Goal: Task Accomplishment & Management: Complete application form

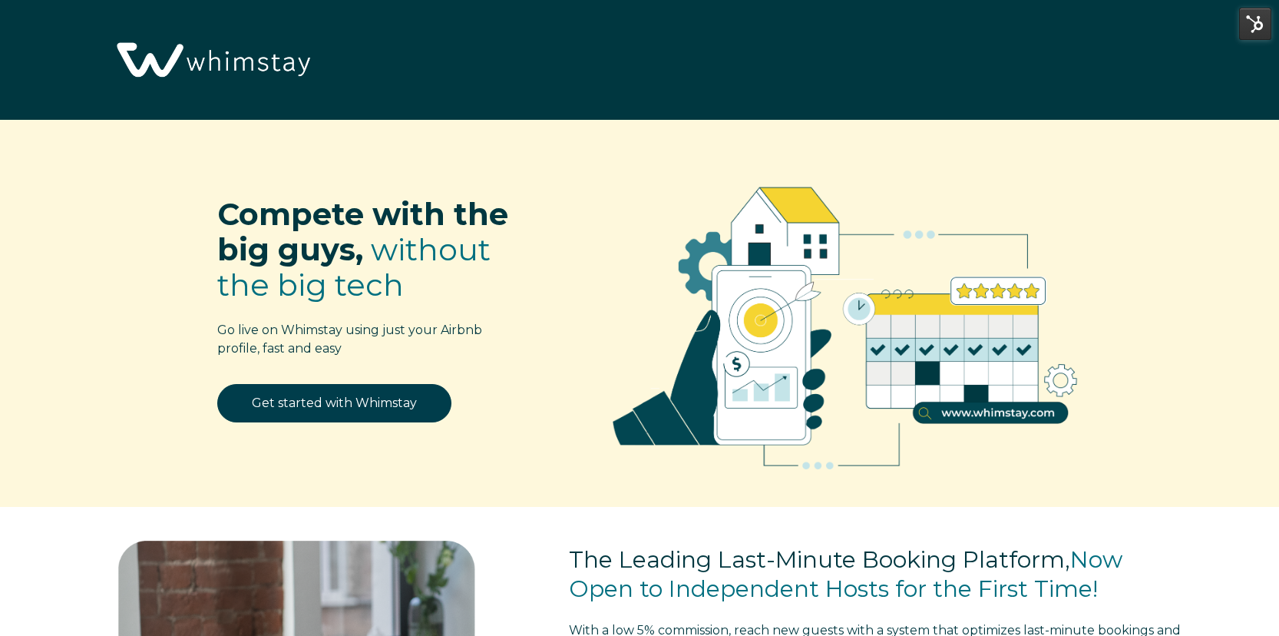
select select "US"
select select "Manual"
select select "Whimstay Sales"
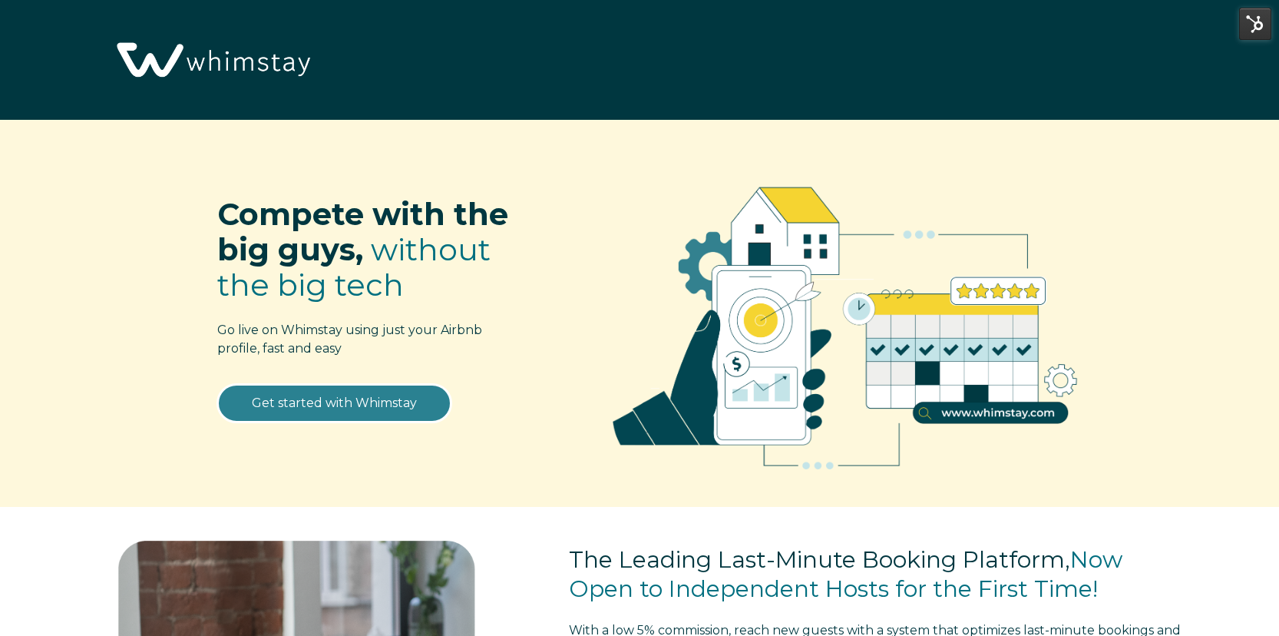
click at [321, 408] on link "Get started with Whimstay" at bounding box center [334, 403] width 234 height 38
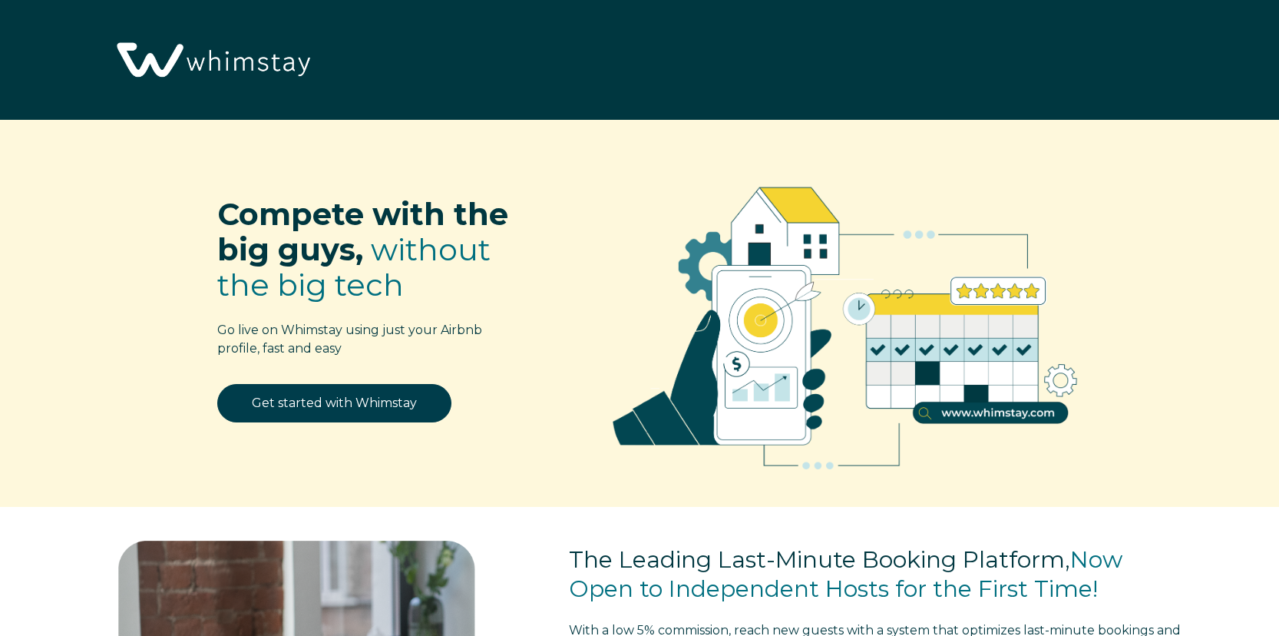
select select "US"
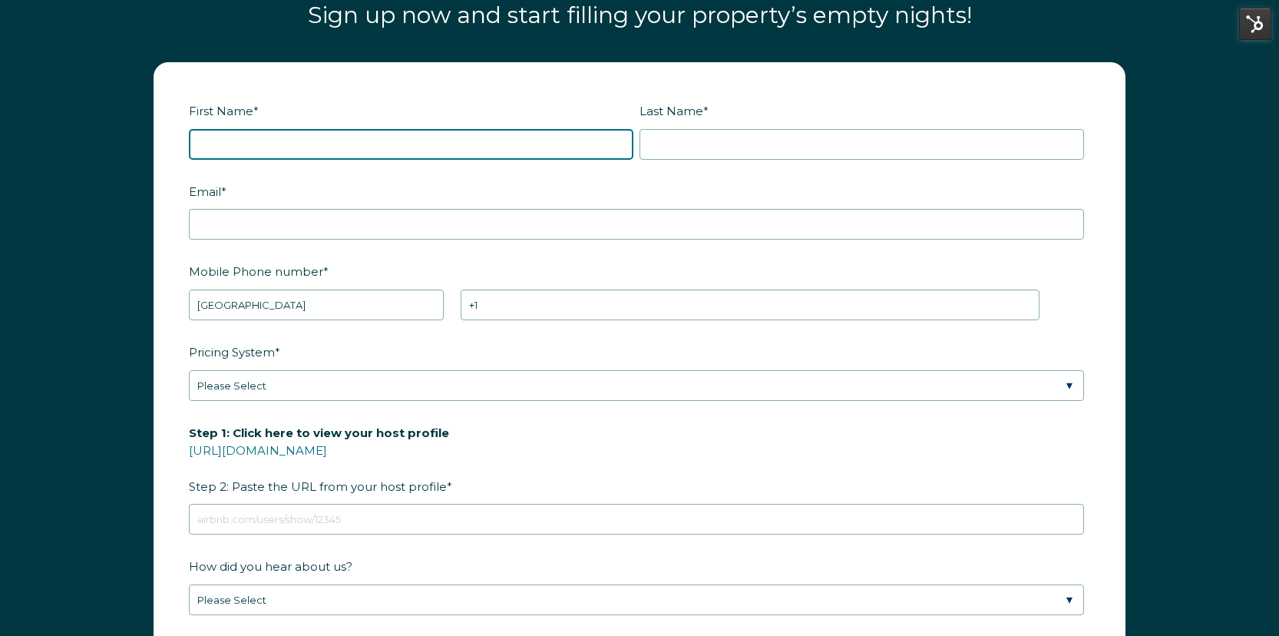
click at [408, 138] on input "First Name *" at bounding box center [411, 144] width 444 height 31
type input "[PERSON_NAME]"
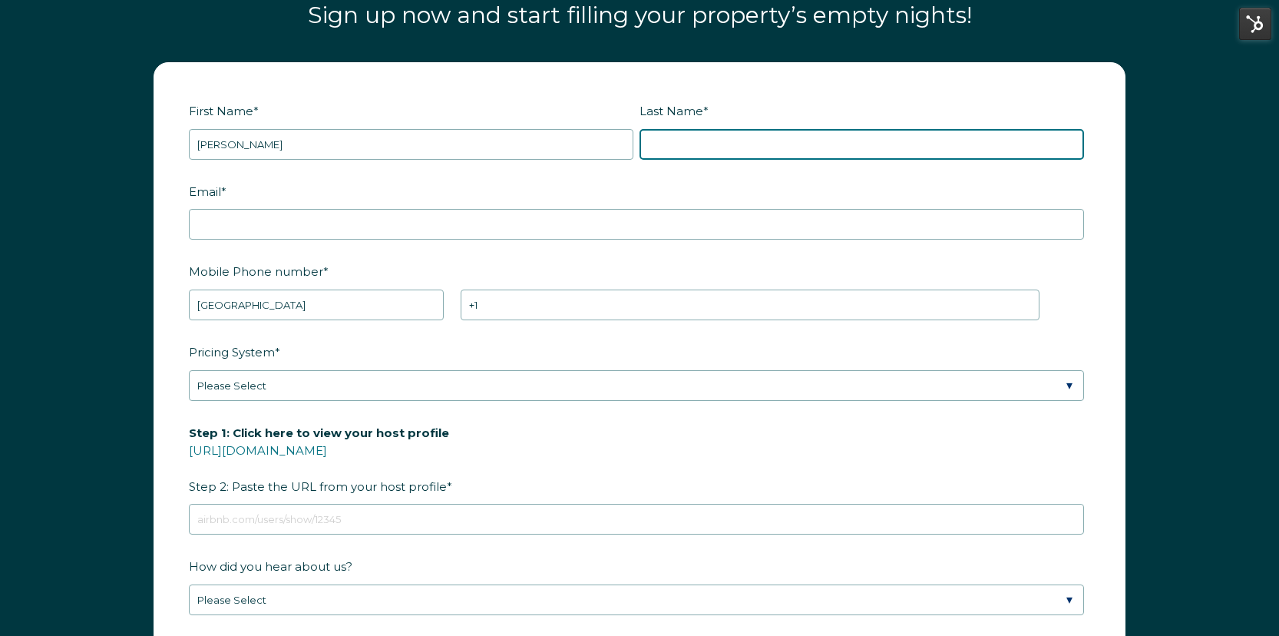
click at [710, 144] on input "Last Name *" at bounding box center [861, 144] width 444 height 31
type input "[PERSON_NAME]"
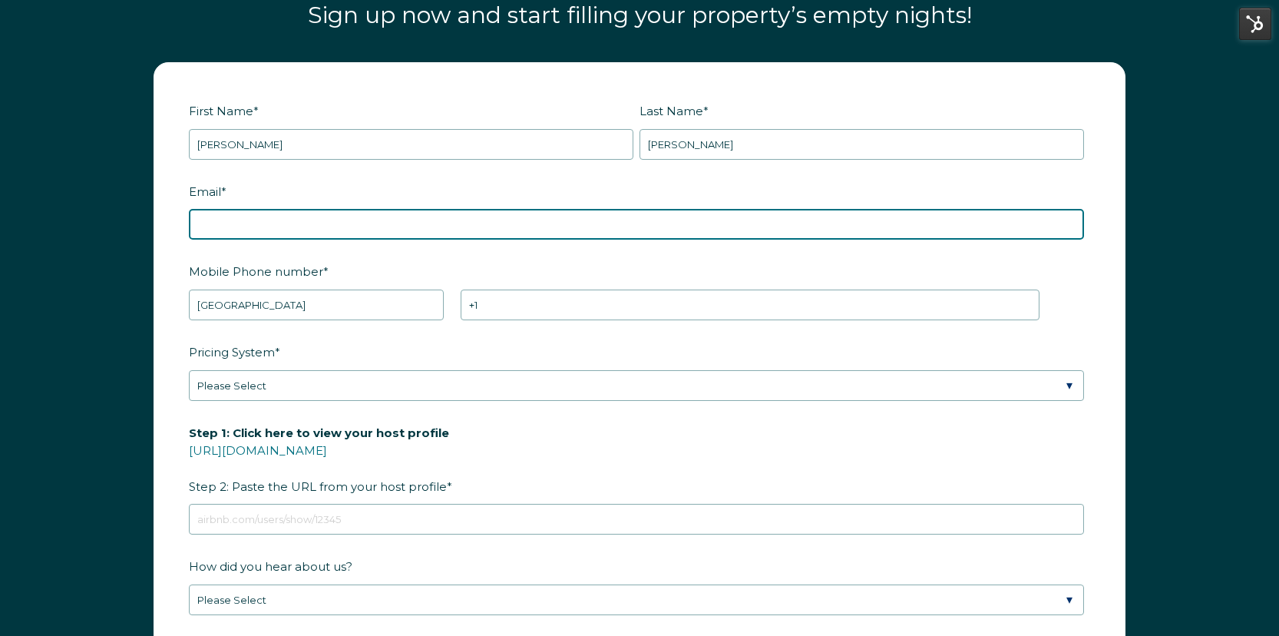
click at [337, 215] on input "Email *" at bounding box center [636, 224] width 895 height 31
paste input "[EMAIL_ADDRESS][DOMAIN_NAME]"
type input "[EMAIL_ADDRESS][DOMAIN_NAME]"
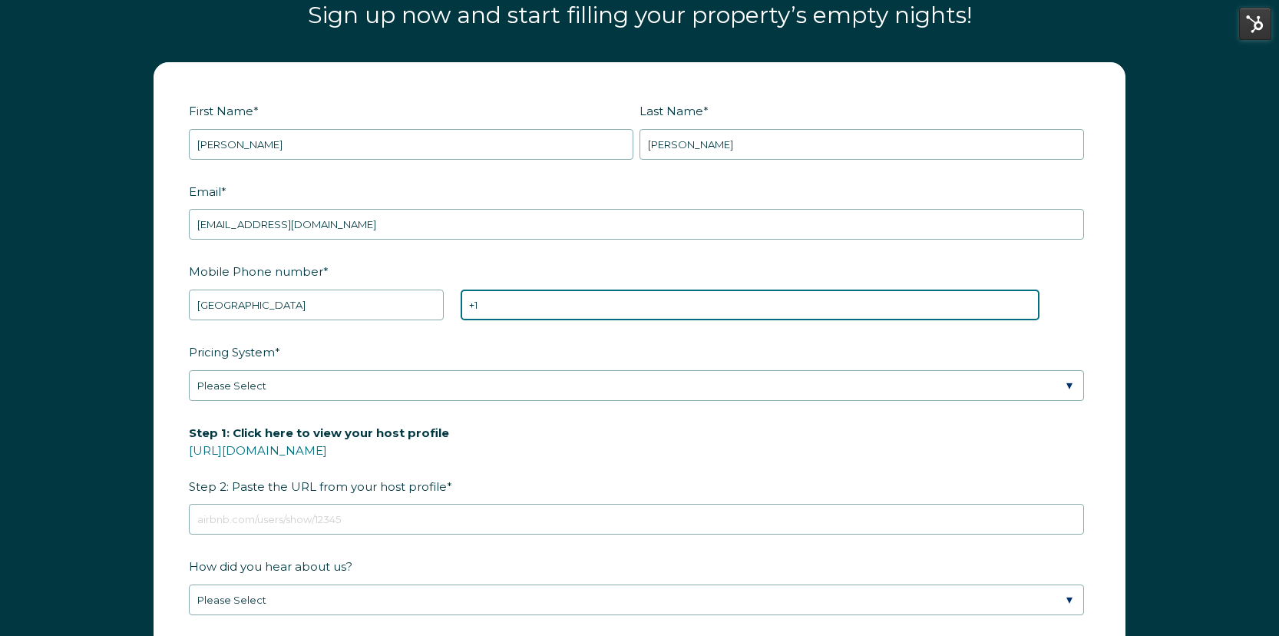
click at [494, 300] on input "+1" at bounding box center [750, 304] width 578 height 31
paste input "+1(612)275-2467"
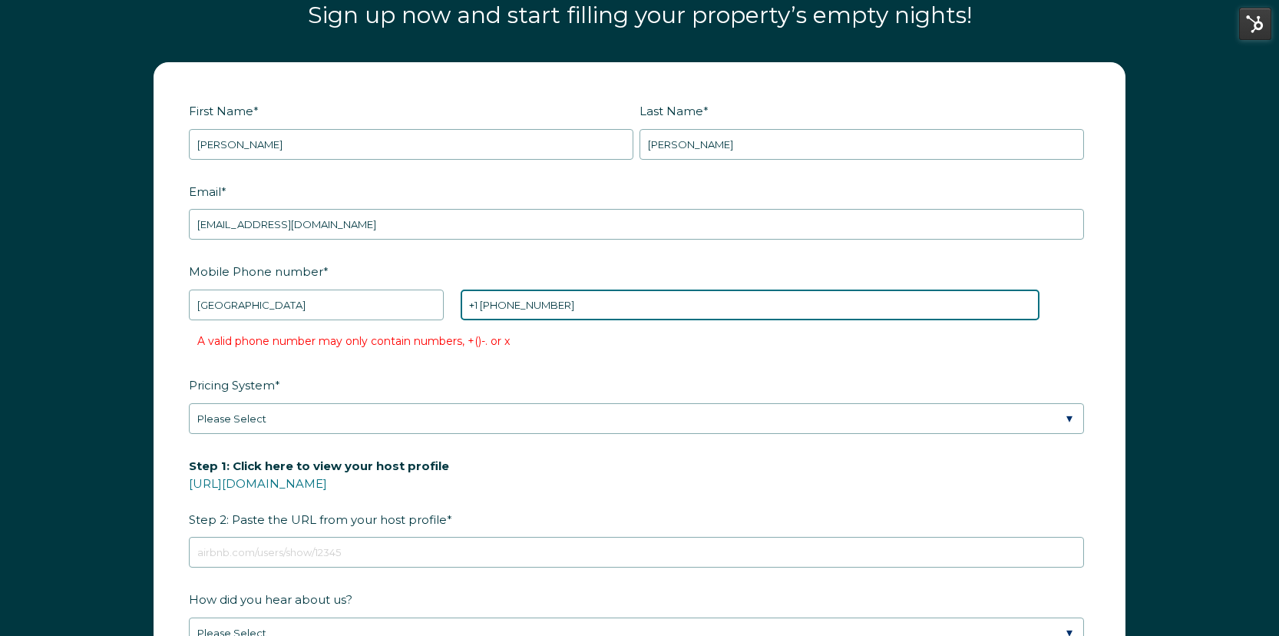
click at [534, 302] on input "+1 +1(612)275-2467" at bounding box center [750, 304] width 578 height 31
click at [561, 300] on input "+1 +1(612)2752467" at bounding box center [750, 304] width 578 height 31
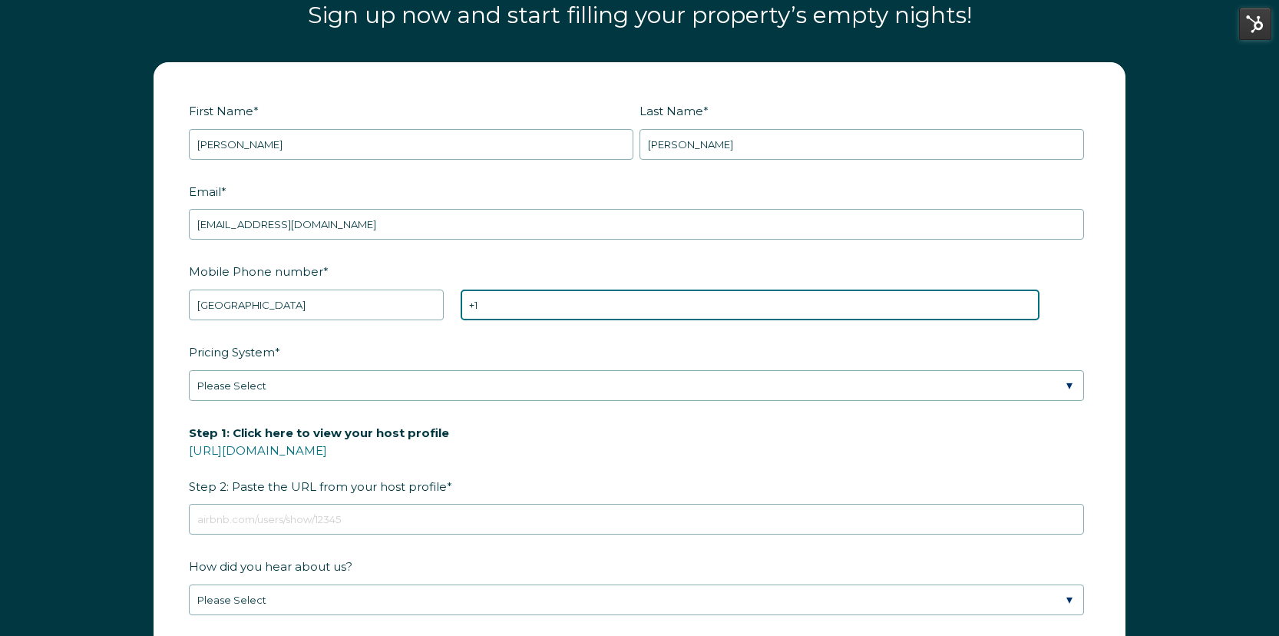
paste input "+1(830)644-8017"
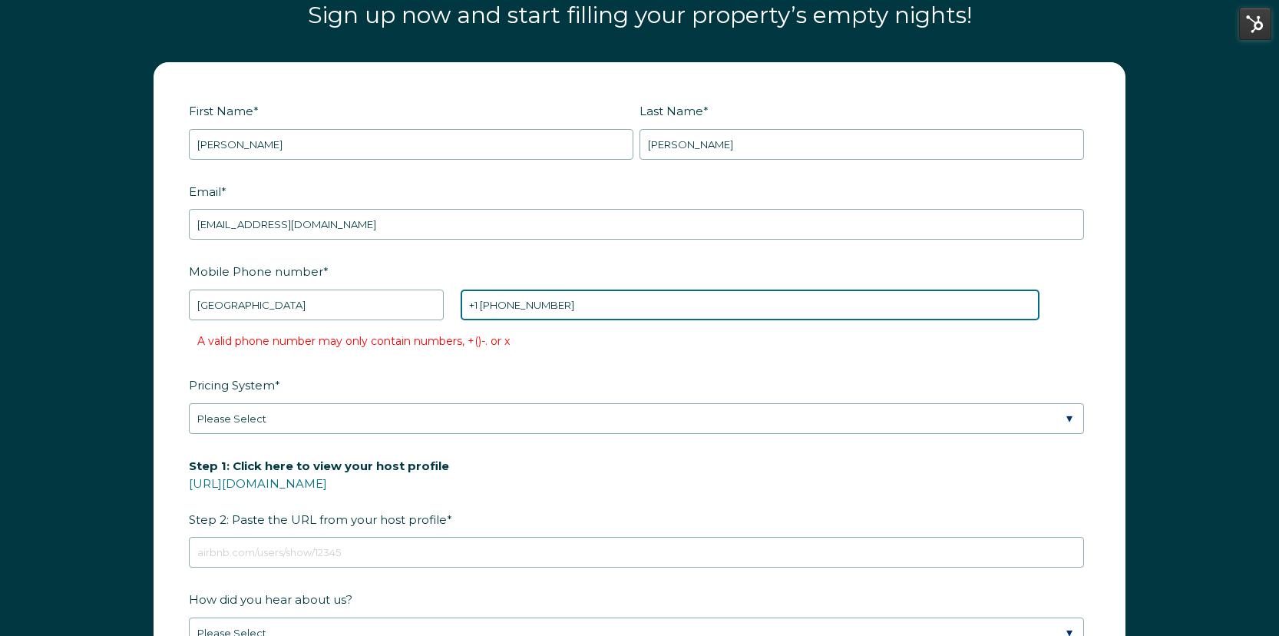
click at [539, 302] on input "+1 +1(830)644-8017" at bounding box center [750, 304] width 578 height 31
click at [516, 304] on input "+1 +1(830)6448017" at bounding box center [750, 304] width 578 height 31
click at [495, 305] on input "+1 +1(8306448017" at bounding box center [750, 304] width 578 height 31
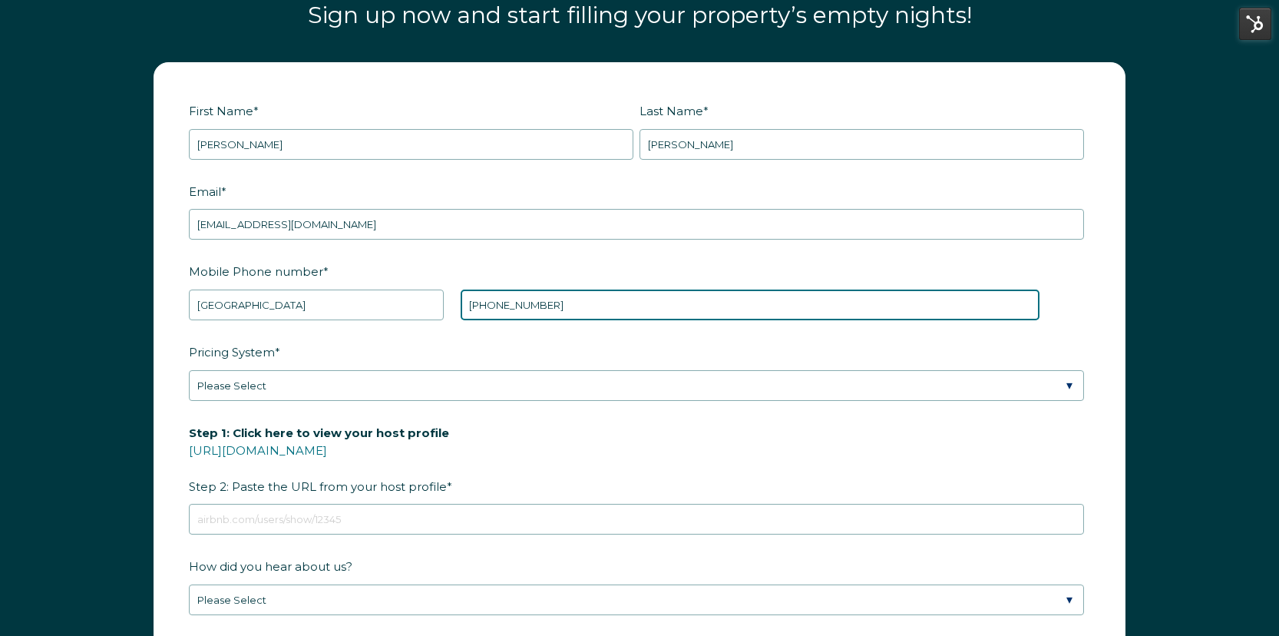
type input "[PHONE_NUMBER]"
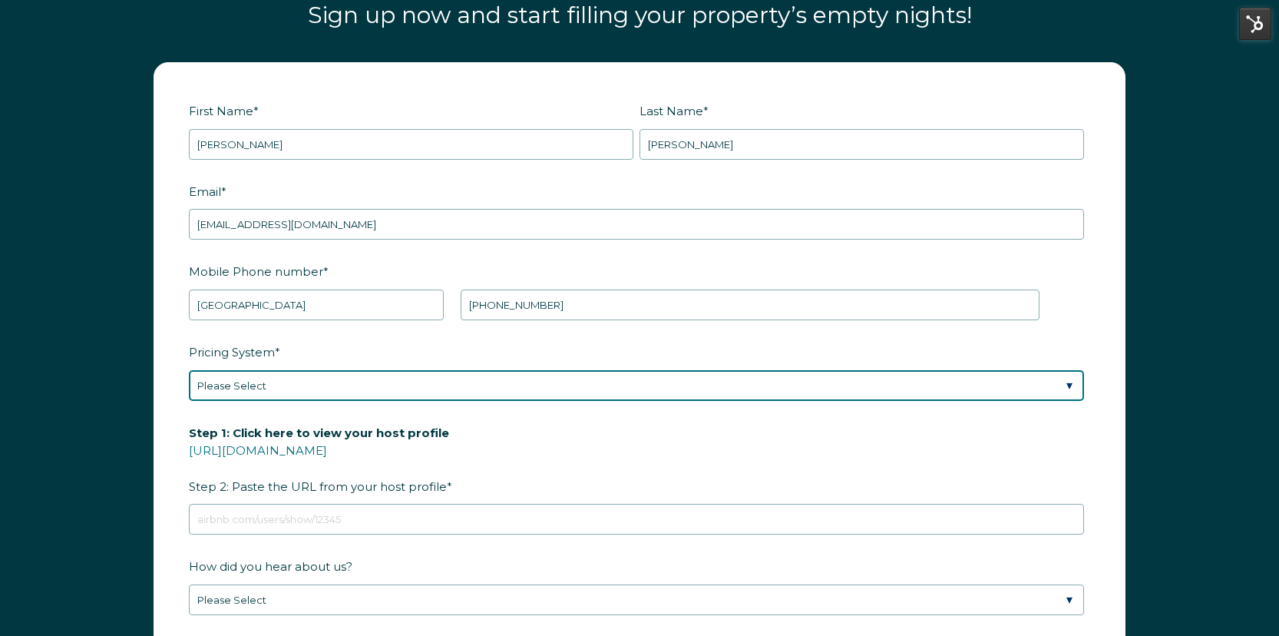
click at [424, 379] on select "Please Select Manual Airbnb Smart Pricing PriceLabs Wheelhouse Beyond Pricing 3…" at bounding box center [636, 385] width 895 height 31
select select "Manual"
click at [189, 370] on select "Please Select Manual Airbnb Smart Pricing PriceLabs Wheelhouse Beyond Pricing 3…" at bounding box center [636, 385] width 895 height 31
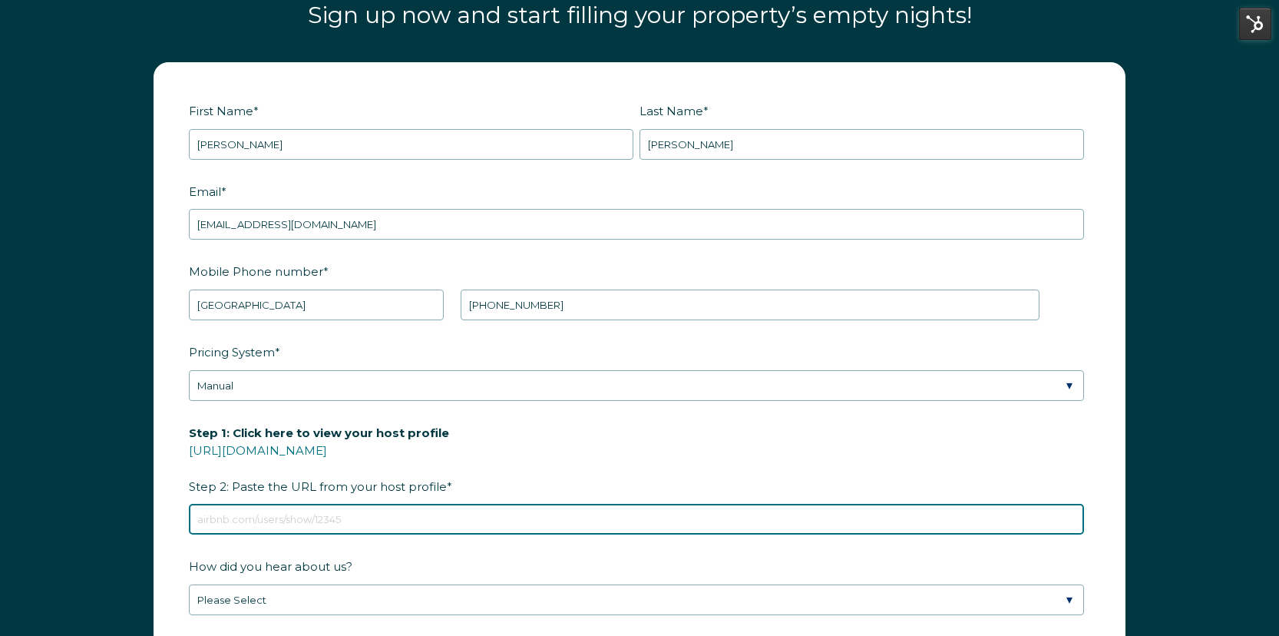
click at [341, 518] on input "Step 1: Click here to view your host profile https://www.airbnb.com/users/show/…" at bounding box center [636, 519] width 895 height 31
paste input "+1 (830) 644-8017"
type input "+1 (830) 644-8017"
click at [341, 518] on input "+1 (830) 644-8017" at bounding box center [636, 519] width 895 height 31
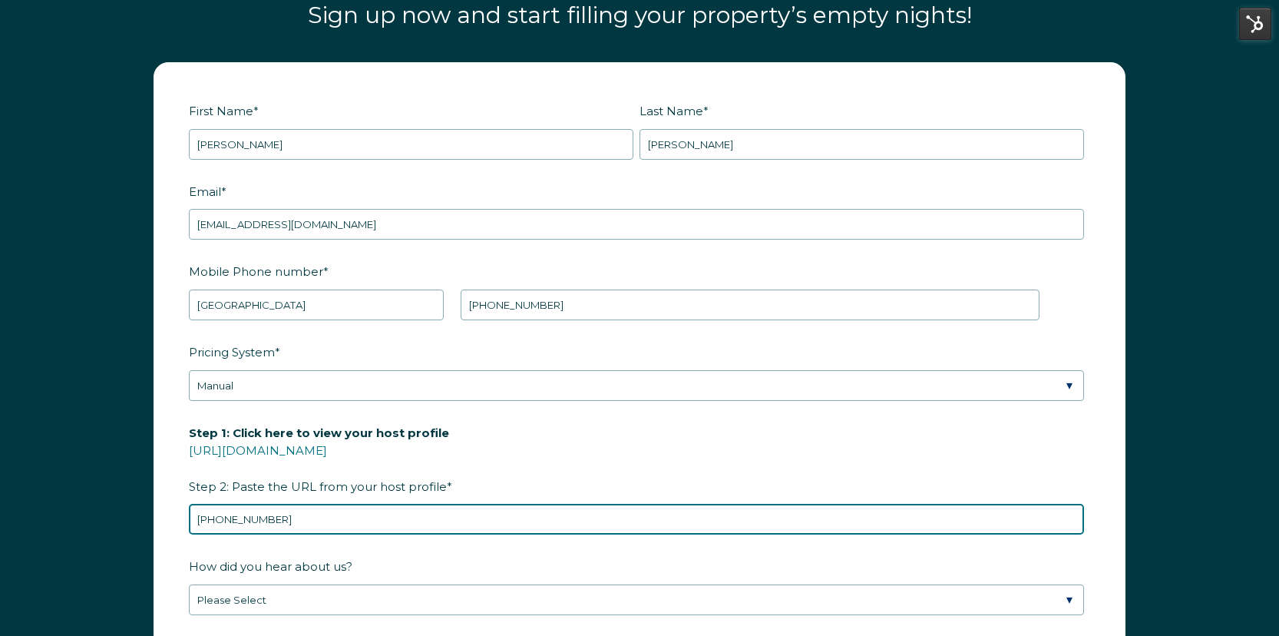
click at [341, 518] on input "+1 (830) 644-8017" at bounding box center [636, 519] width 895 height 31
paste input "https://www.airbnb.com/users/show/28579493"
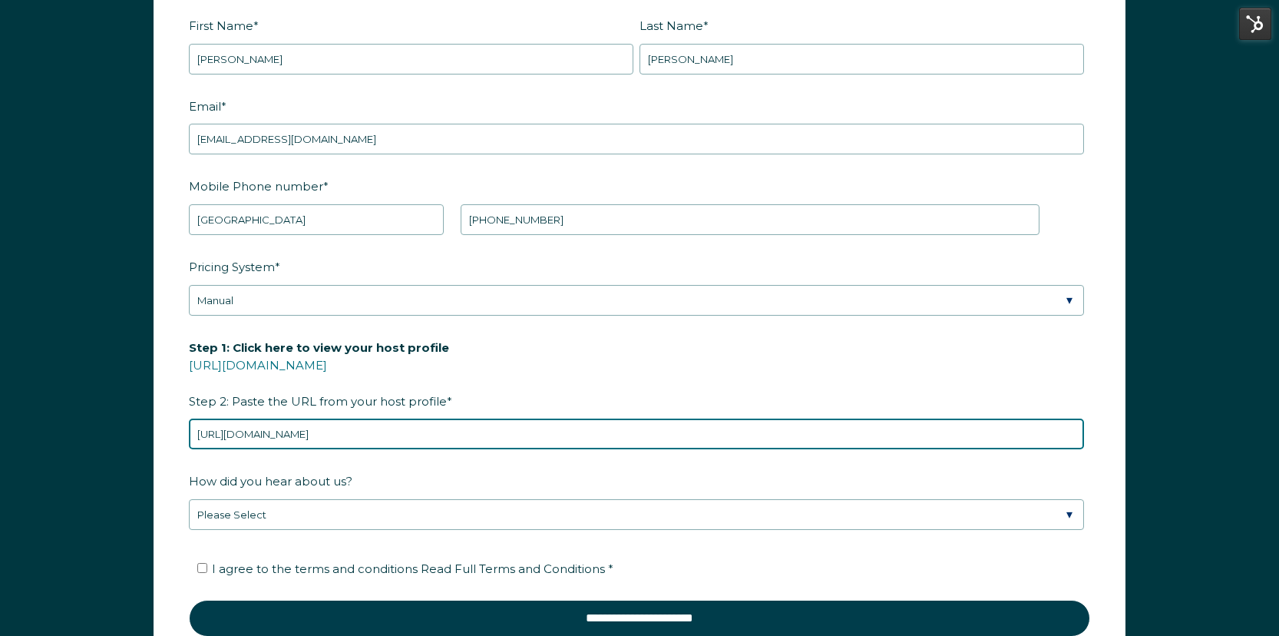
scroll to position [2132, 0]
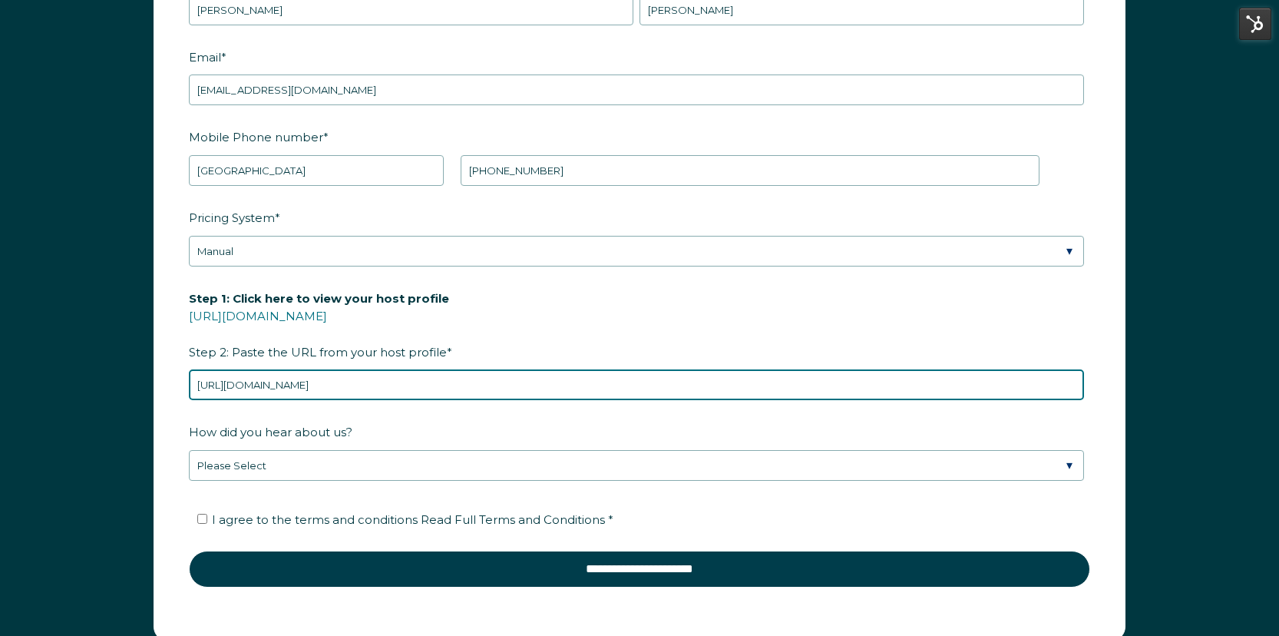
type input "https://www.airbnb.com/users/show/28579493"
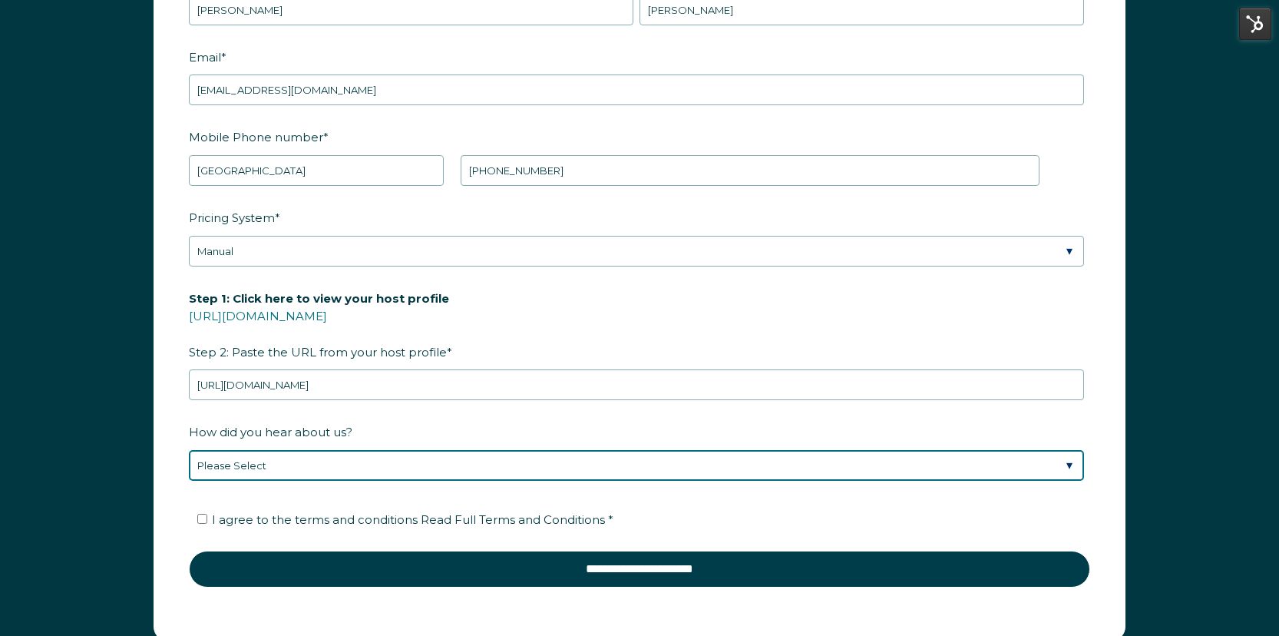
click at [331, 467] on select "Please Select Found Whimstay through a Google search Direct outreach from a Whi…" at bounding box center [636, 465] width 895 height 31
select select "Whimstay Sales"
click at [189, 450] on select "Please Select Found Whimstay through a Google search Direct outreach from a Whi…" at bounding box center [636, 465] width 895 height 31
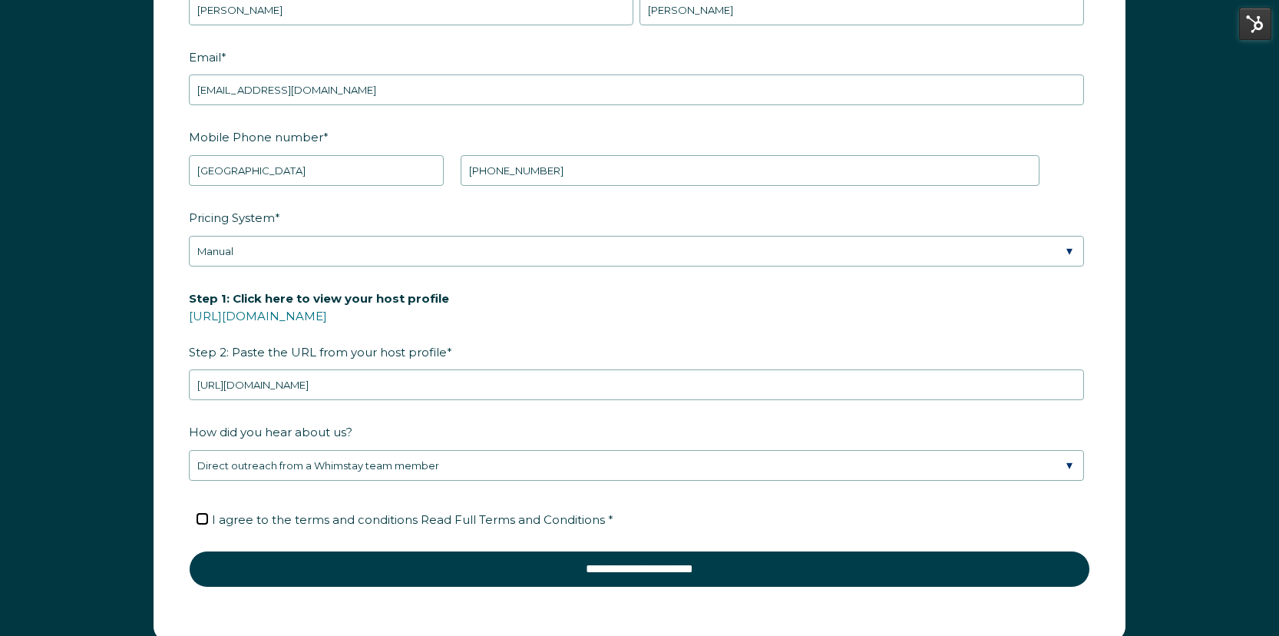
click at [202, 517] on input "I agree to the terms and conditions Read Full Terms and Conditions *" at bounding box center [202, 518] width 10 height 10
checkbox input "true"
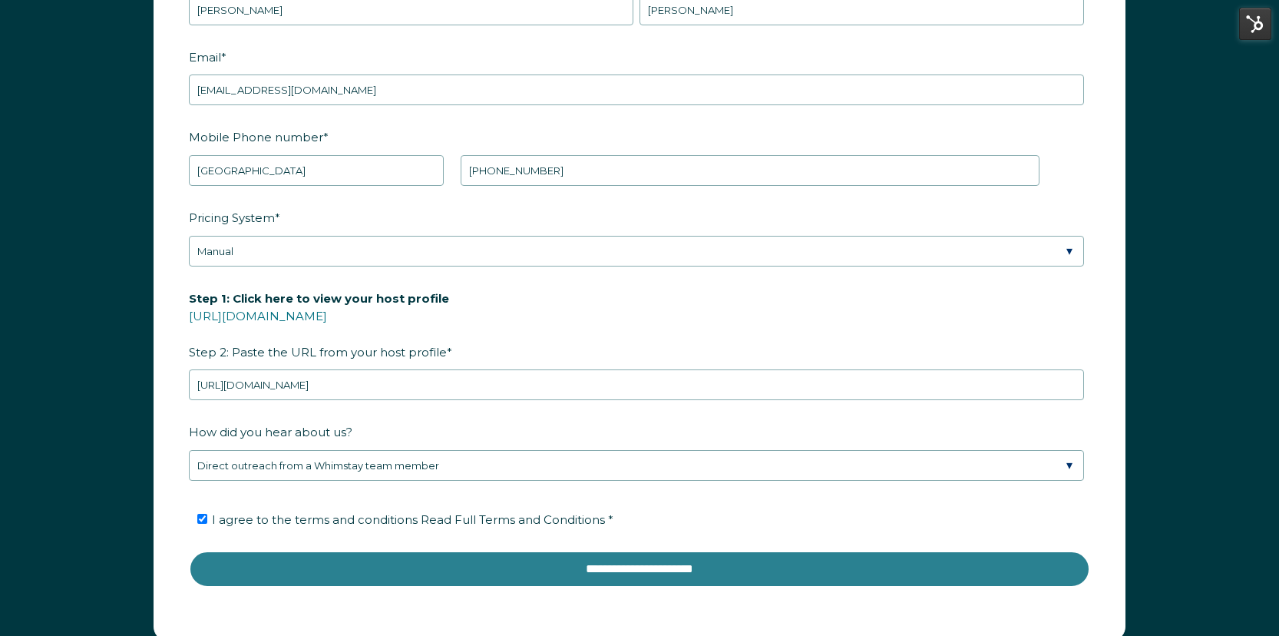
click at [603, 566] on input "**********" at bounding box center [639, 568] width 901 height 37
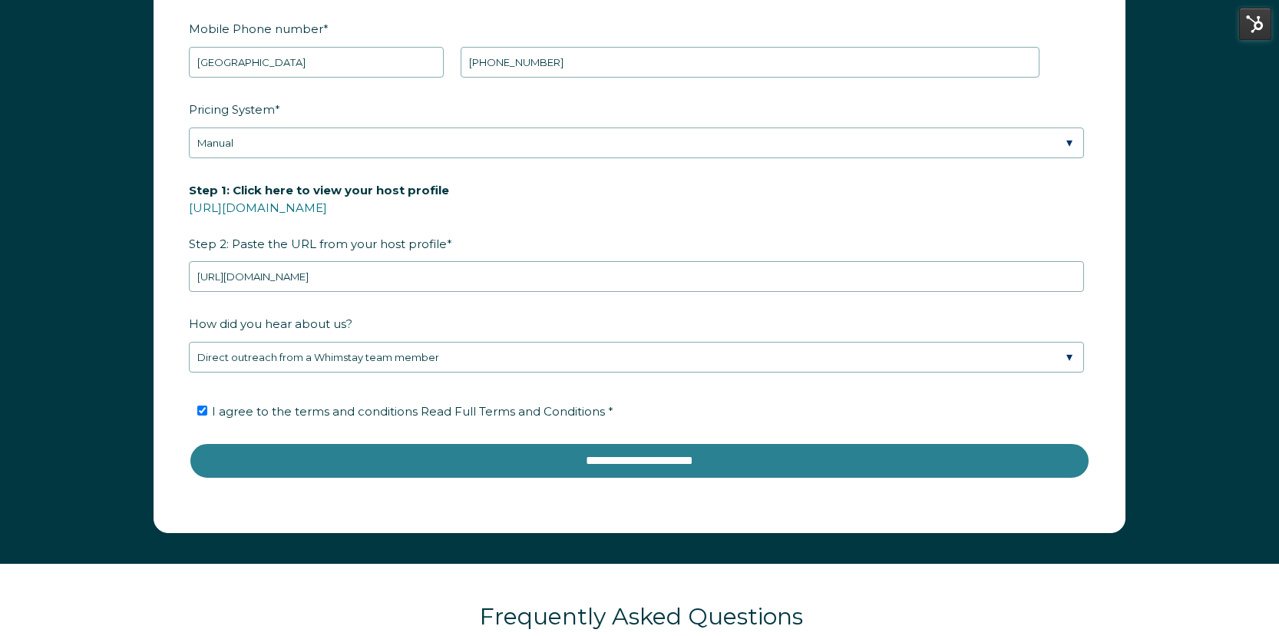
scroll to position [2314, 0]
